Goal: Information Seeking & Learning: Understand process/instructions

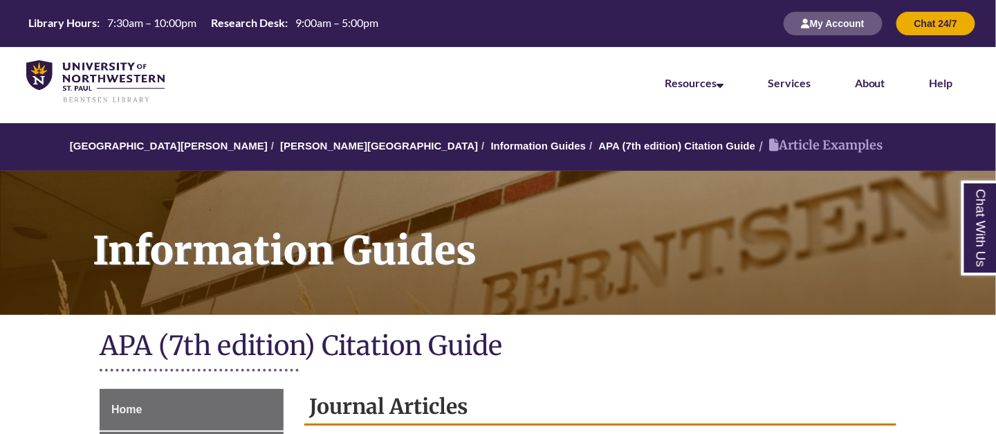
scroll to position [701, 0]
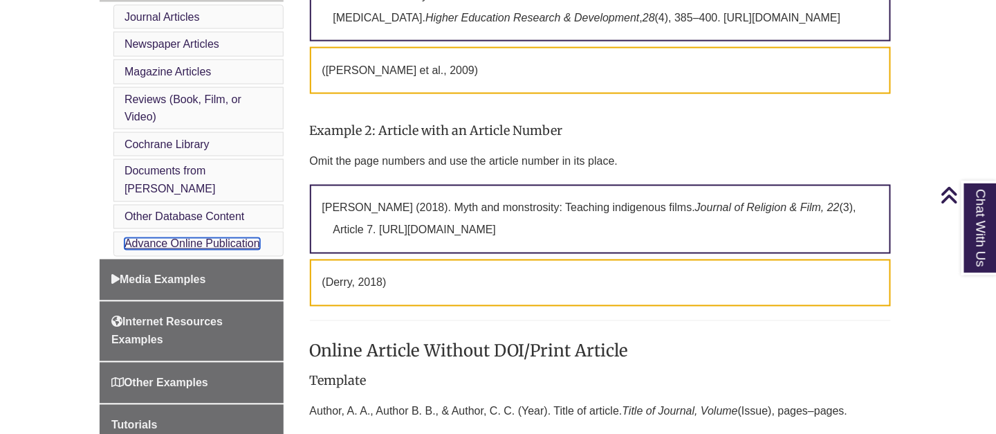
click at [193, 238] on link "Advance Online Publication" at bounding box center [192, 244] width 136 height 12
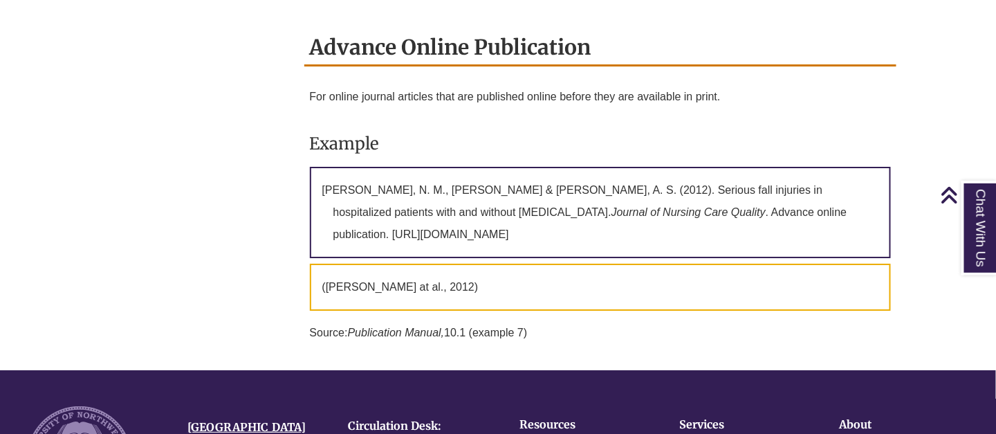
drag, startPoint x: 604, startPoint y: 182, endPoint x: 756, endPoint y: 205, distance: 153.8
click at [756, 205] on p "[PERSON_NAME], N. M., [PERSON_NAME] & [PERSON_NAME], A. S. (2012). Serious fall…" at bounding box center [600, 212] width 581 height 91
drag, startPoint x: 756, startPoint y: 205, endPoint x: 622, endPoint y: 208, distance: 134.2
click at [622, 208] on p "[PERSON_NAME], N. M., [PERSON_NAME] & [PERSON_NAME], A. S. (2012). Serious fall…" at bounding box center [600, 212] width 581 height 91
click at [592, 202] on p "[PERSON_NAME], N. M., [PERSON_NAME] & [PERSON_NAME], A. S. (2012). Serious fall…" at bounding box center [600, 212] width 581 height 91
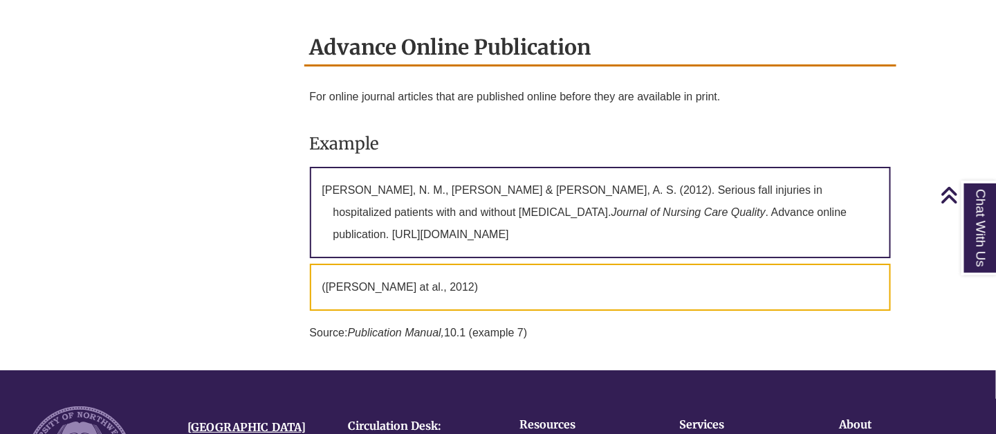
drag, startPoint x: 585, startPoint y: 202, endPoint x: 610, endPoint y: 183, distance: 31.5
click at [610, 183] on p "[PERSON_NAME], N. M., [PERSON_NAME] & [PERSON_NAME], A. S. (2012). Serious fall…" at bounding box center [600, 212] width 581 height 91
drag, startPoint x: 610, startPoint y: 183, endPoint x: 588, endPoint y: 185, distance: 22.2
click at [588, 185] on p "[PERSON_NAME], N. M., [PERSON_NAME] & [PERSON_NAME], A. S. (2012). Serious fall…" at bounding box center [600, 212] width 581 height 91
click at [615, 179] on p "[PERSON_NAME], N. M., [PERSON_NAME] & [PERSON_NAME], A. S. (2012). Serious fall…" at bounding box center [600, 212] width 581 height 91
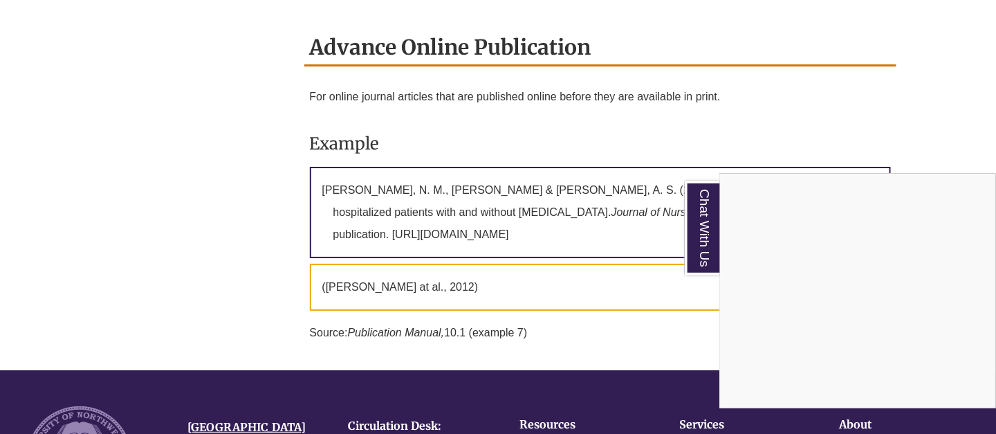
click at [615, 179] on div "Chat With Us" at bounding box center [498, 217] width 996 height 434
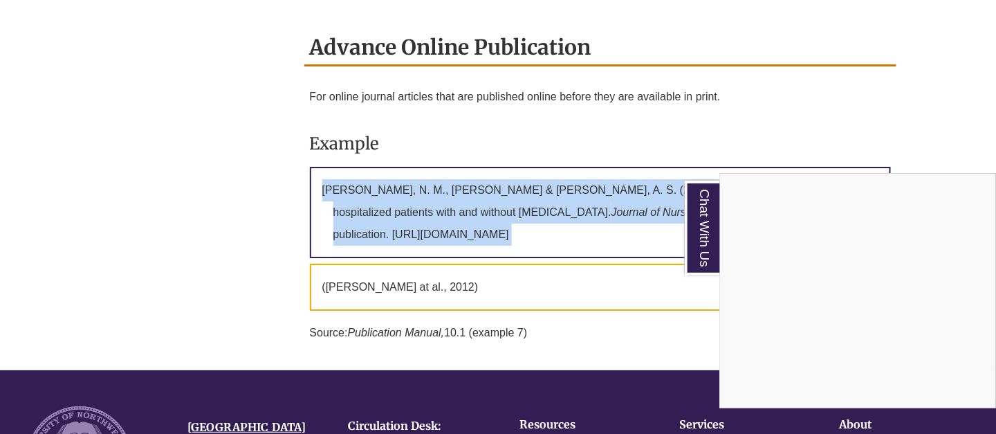
click at [615, 179] on p "[PERSON_NAME], N. M., [PERSON_NAME] & [PERSON_NAME], A. S. (2012). Serious fall…" at bounding box center [600, 212] width 581 height 91
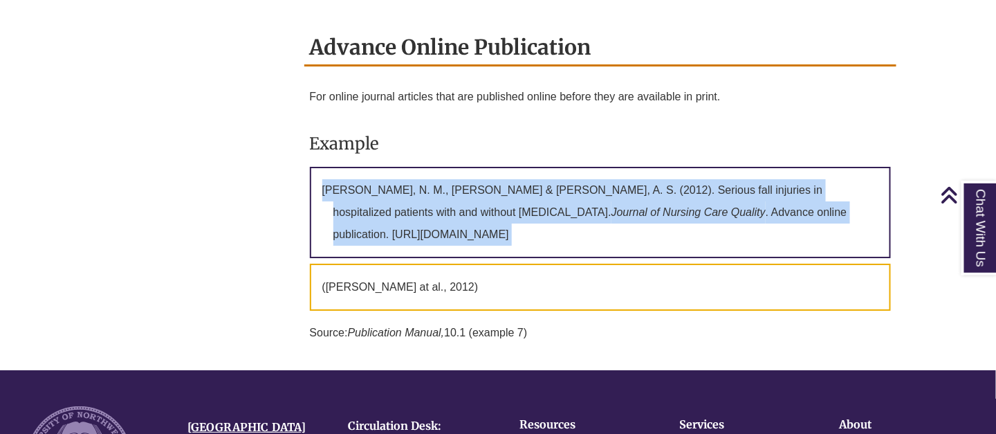
copy div "[PERSON_NAME], N. M., [PERSON_NAME] & [PERSON_NAME], A. S. (2012). Serious fall…"
